Goal: Information Seeking & Learning: Learn about a topic

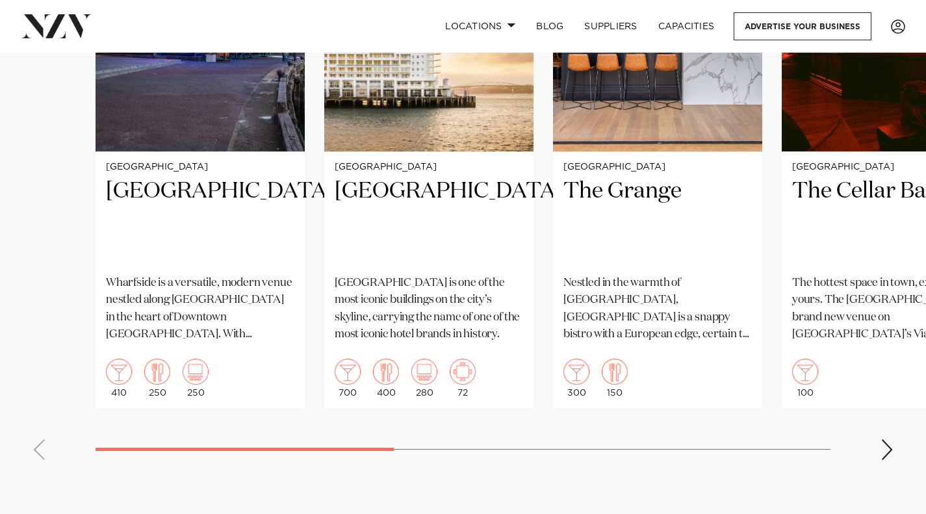
scroll to position [1056, 0]
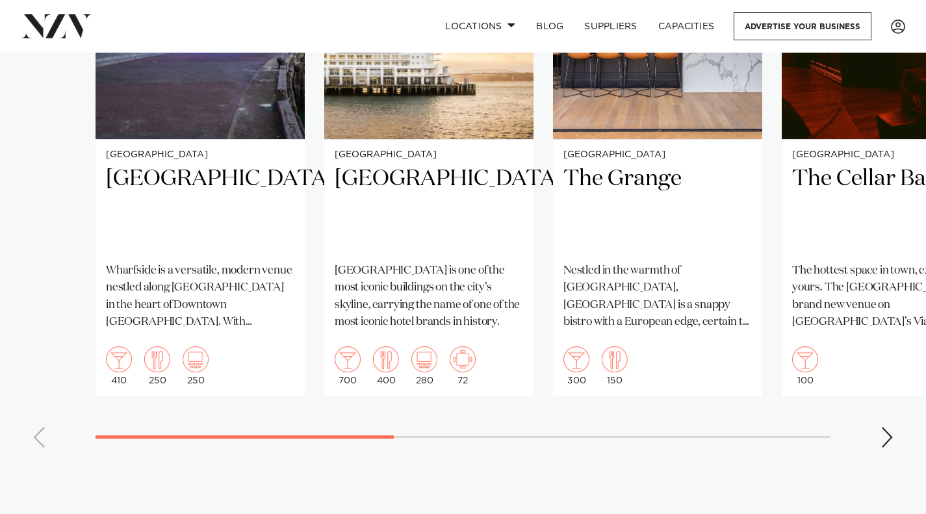
click at [883, 439] on div "Next slide" at bounding box center [887, 437] width 13 height 21
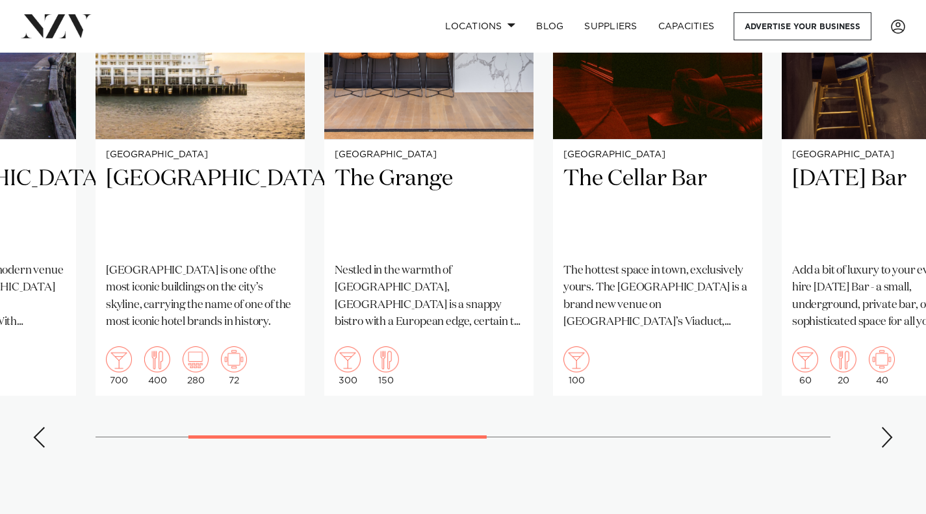
click at [883, 439] on div "Next slide" at bounding box center [887, 437] width 13 height 21
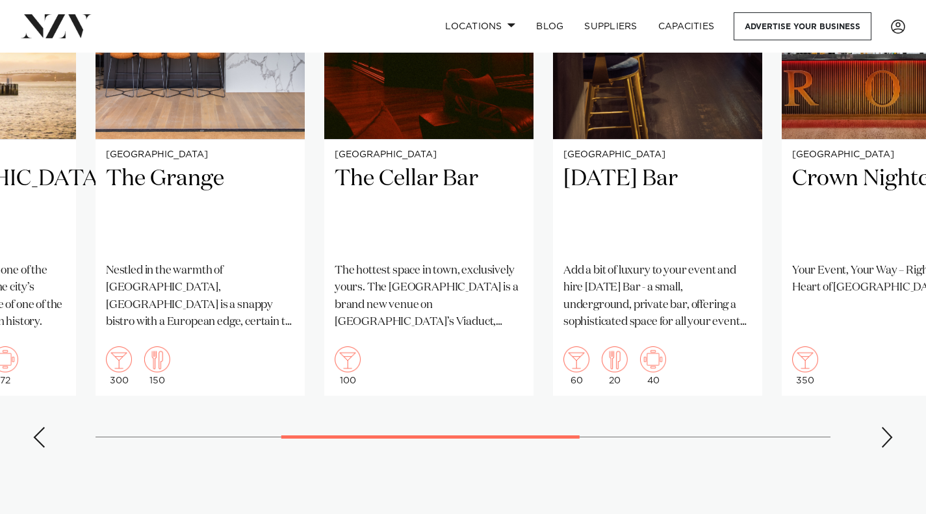
click at [883, 439] on div "Next slide" at bounding box center [887, 437] width 13 height 21
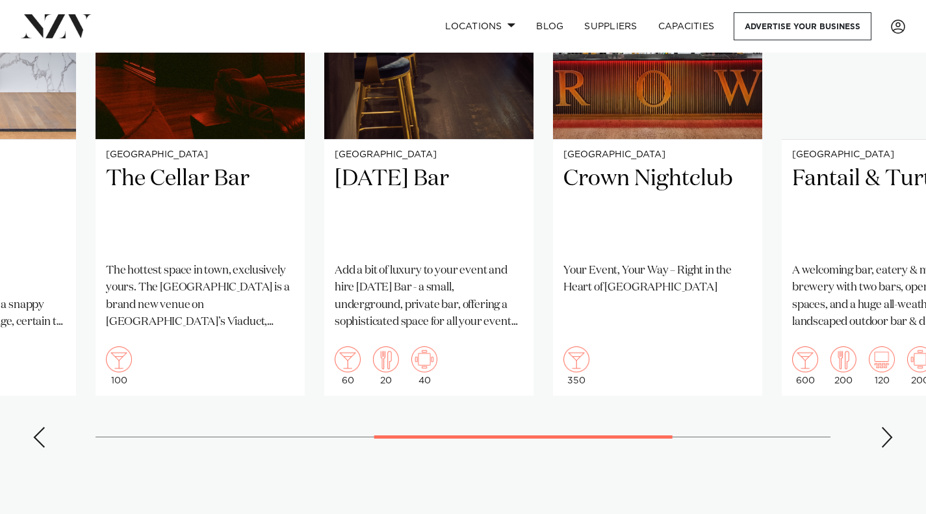
click at [883, 439] on div "Next slide" at bounding box center [887, 437] width 13 height 21
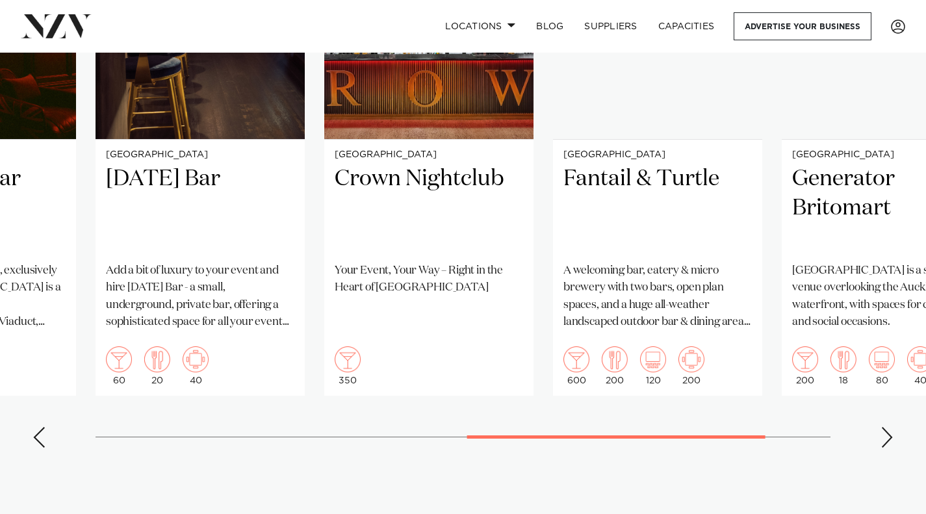
click at [883, 439] on div "Next slide" at bounding box center [887, 437] width 13 height 21
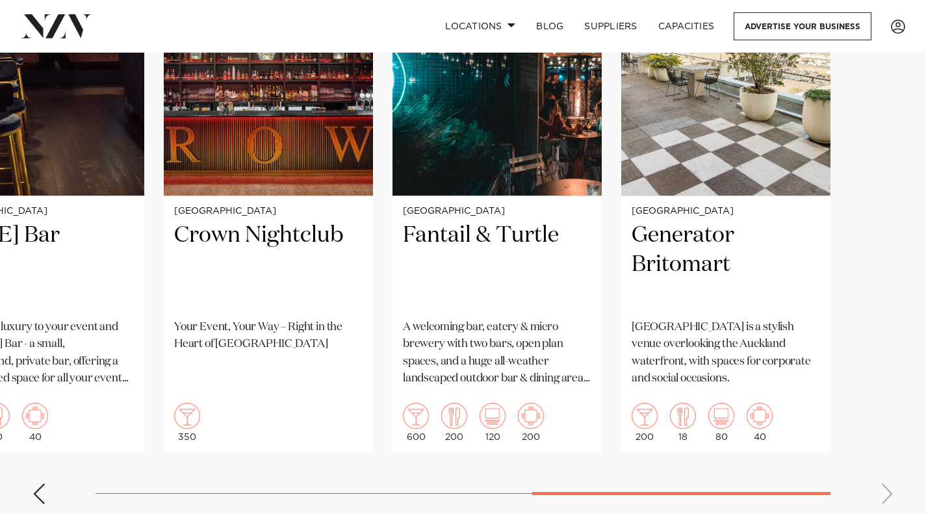
scroll to position [1004, 0]
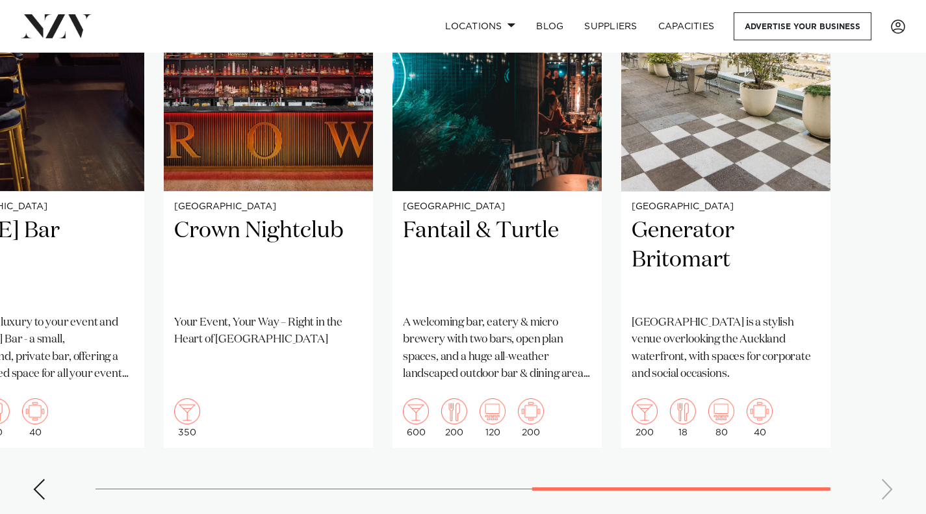
click at [889, 488] on swiper-container "[GEOGRAPHIC_DATA] [GEOGRAPHIC_DATA] is a versatile, modern venue nestled along …" at bounding box center [463, 210] width 926 height 600
click at [696, 239] on h2 "Generator Britomart" at bounding box center [726, 260] width 189 height 88
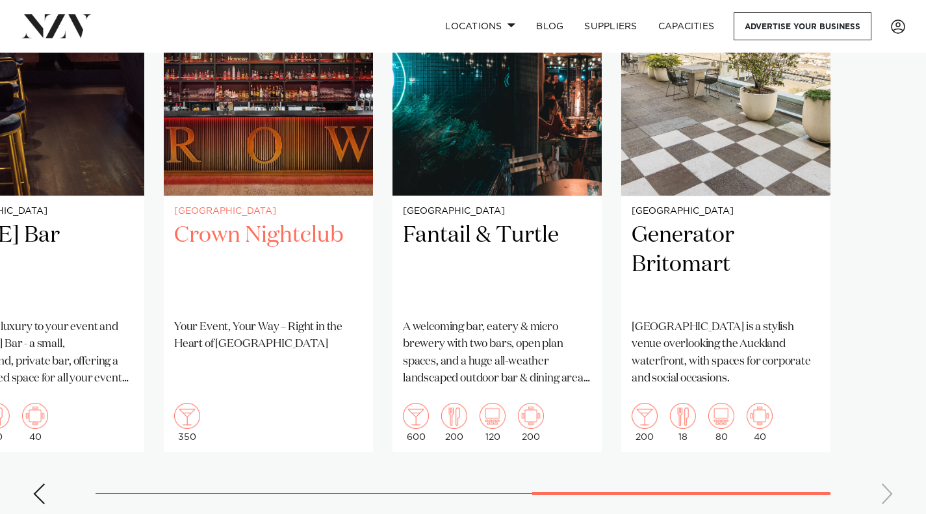
click at [230, 230] on h2 "Crown Nightclub" at bounding box center [268, 265] width 189 height 88
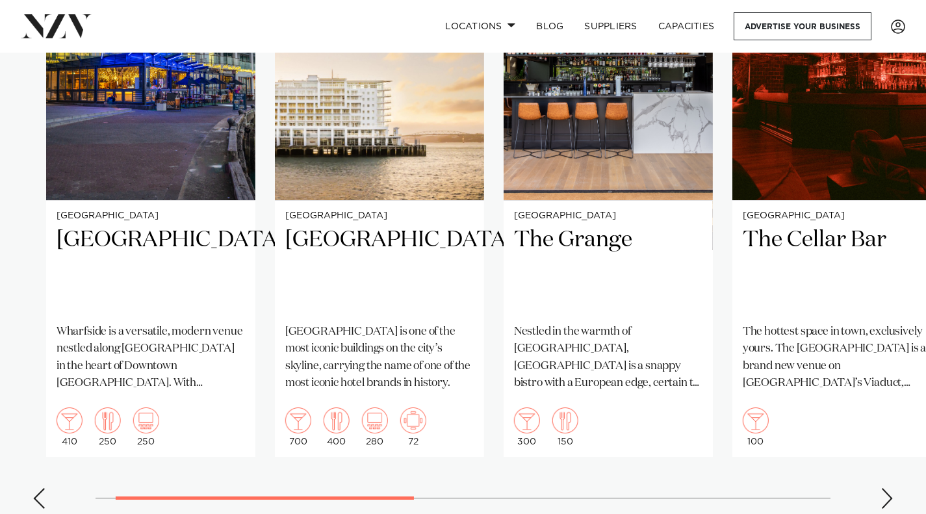
click at [265, 498] on div at bounding box center [463, 498] width 735 height 1
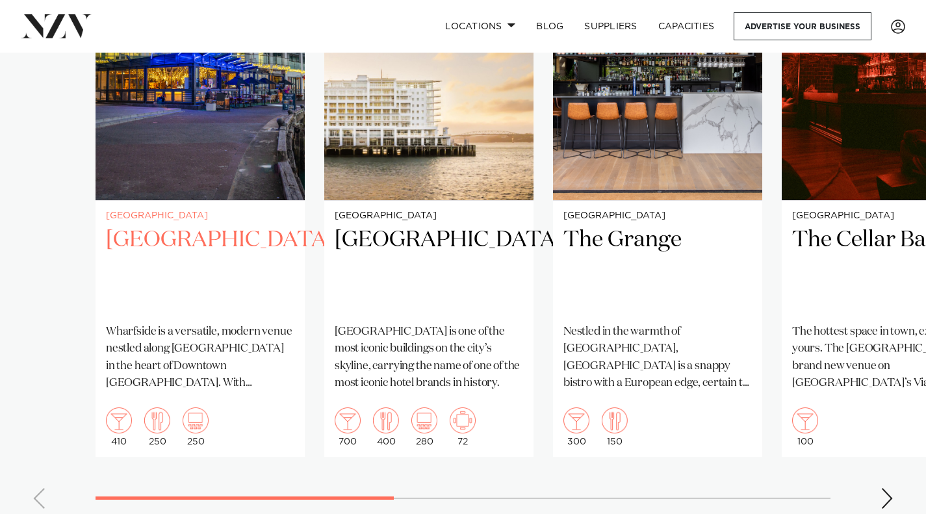
click at [268, 415] on div "410 250 250" at bounding box center [200, 427] width 189 height 39
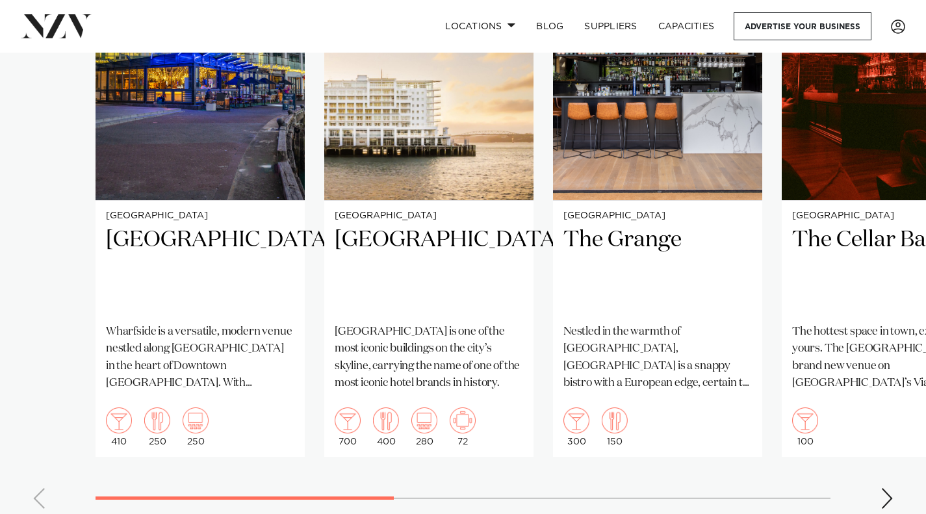
scroll to position [990, 0]
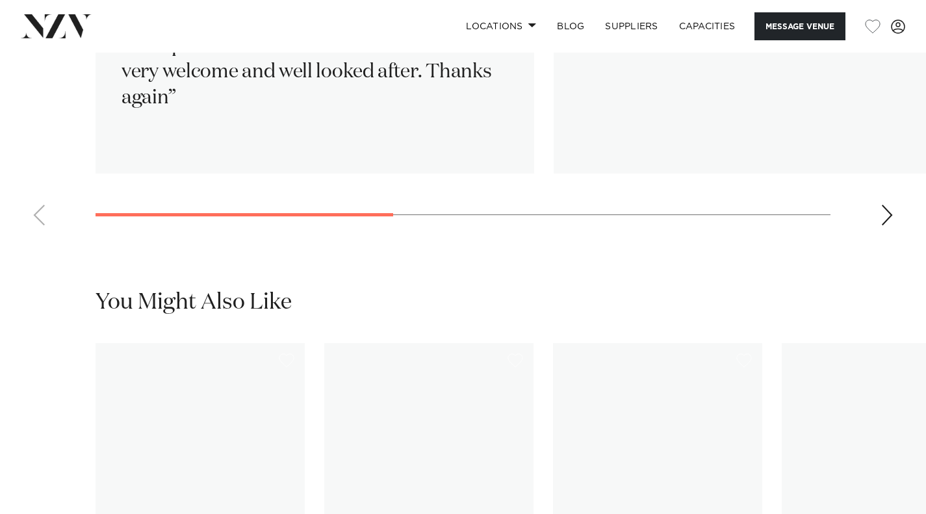
scroll to position [2699, 0]
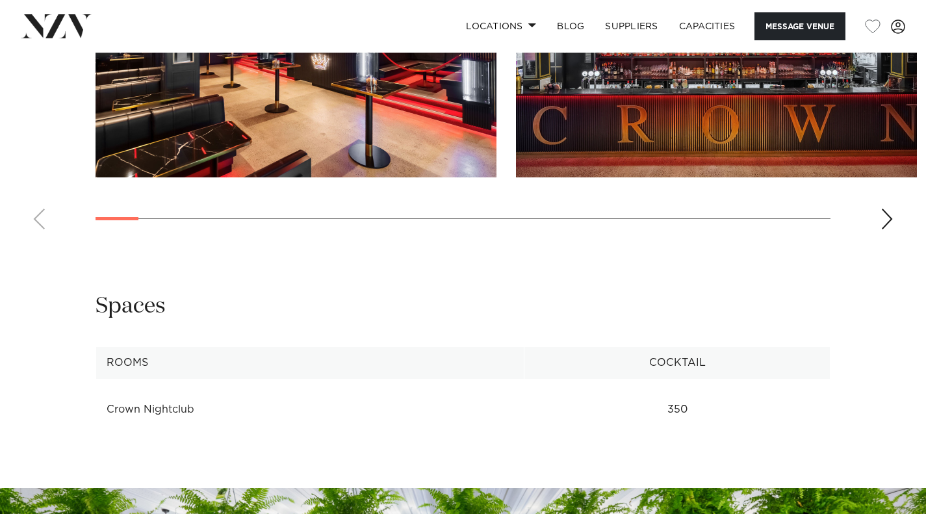
scroll to position [1799, 0]
